Goal: Information Seeking & Learning: Learn about a topic

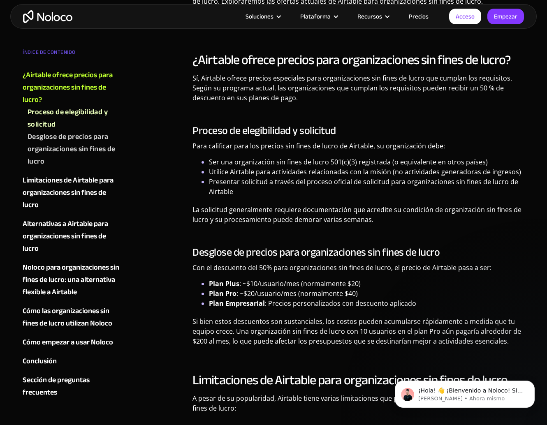
click at [237, 105] on p "Sí, Airtable ofrece precios especiales para organizaciones sin fines de lucro q…" at bounding box center [358, 91] width 332 height 36
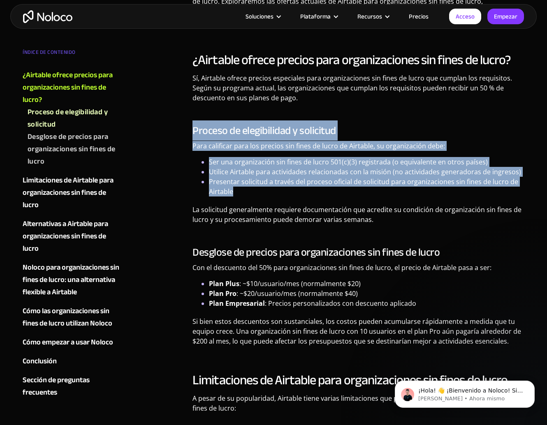
drag, startPoint x: 234, startPoint y: 192, endPoint x: 190, endPoint y: 132, distance: 74.7
copy div "Proceso de elegibilidad y solicitud Para calificar para los precios sin fines d…"
click at [294, 191] on li "Presentar solicitud a través del proceso oficial de solicitud para organizacion…" at bounding box center [366, 187] width 315 height 20
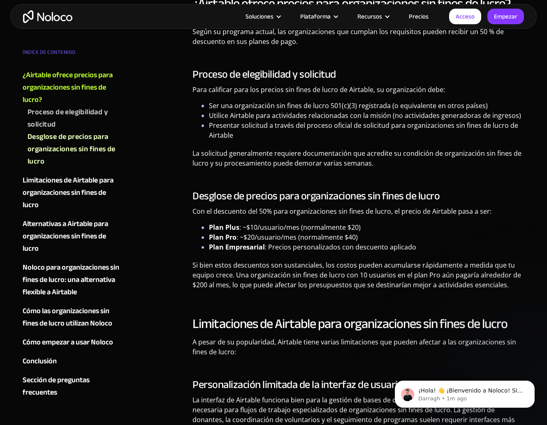
scroll to position [589, 0]
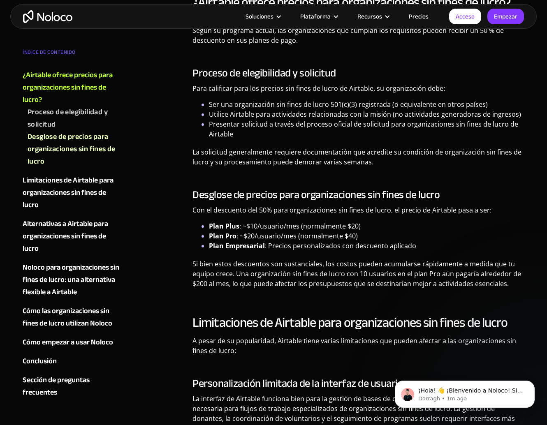
click at [402, 250] on li "Plan Empresarial : Precios personalizados con descuento aplicado" at bounding box center [366, 246] width 315 height 10
drag, startPoint x: 422, startPoint y: 249, endPoint x: 192, endPoint y: 195, distance: 235.5
click at [192, 195] on div "Desglose de precios para organizaciones sin fines de lucro Con el descuento del…" at bounding box center [358, 242] width 332 height 106
copy div "Desglose de precios para organizaciones sin fines de lucro Con el descuento del…"
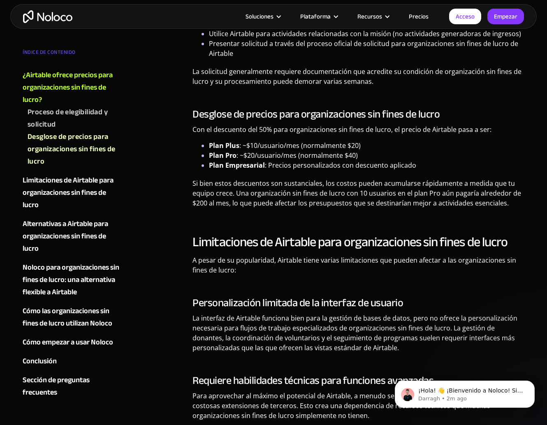
scroll to position [670, 0]
click at [228, 207] on p "Si bien estos descuentos son sustanciales, los costos pueden acumularse rápidam…" at bounding box center [358, 196] width 332 height 36
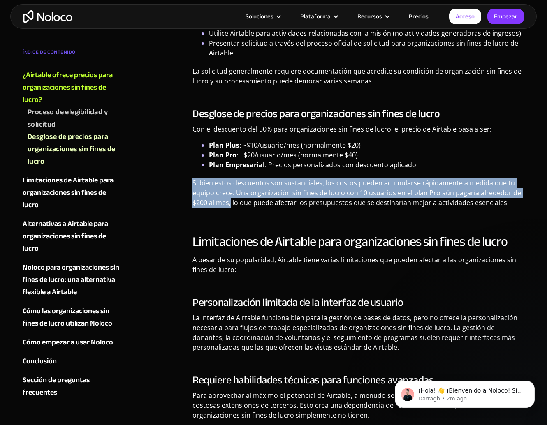
drag, startPoint x: 194, startPoint y: 183, endPoint x: 230, endPoint y: 203, distance: 41.8
click at [230, 203] on font "Si bien estos descuentos son sustanciales, los costos pueden acumularse rápidam…" at bounding box center [356, 192] width 328 height 29
copy font "Si bien estos descuentos son sustanciales, los costos pueden acumularse rápidam…"
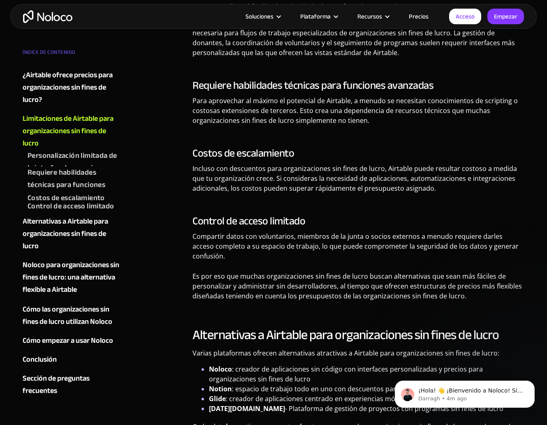
scroll to position [893, 0]
